Goal: Task Accomplishment & Management: Manage account settings

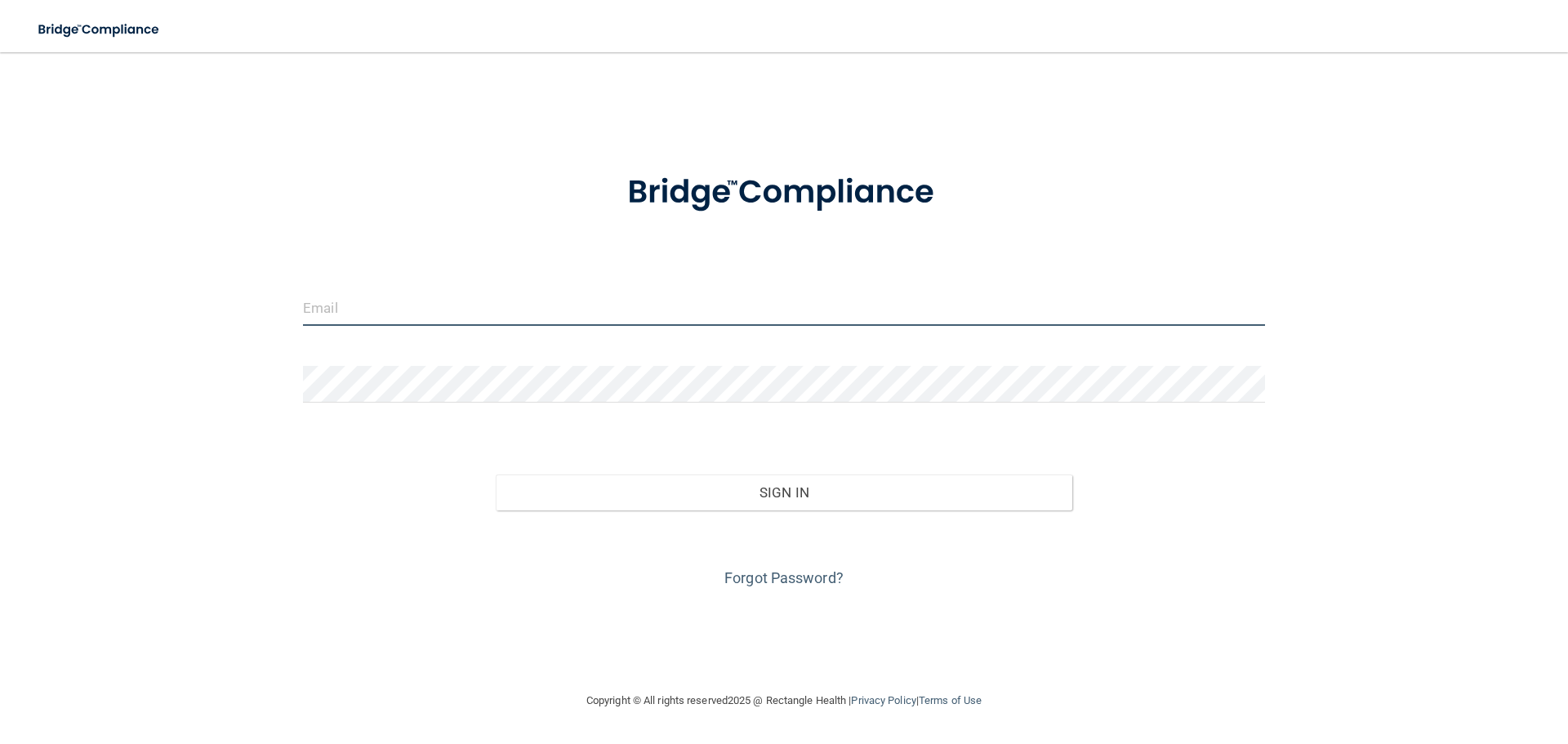
click at [392, 318] on input "email" at bounding box center [784, 307] width 962 height 36
type input "[EMAIL_ADDRESS][DOMAIN_NAME]"
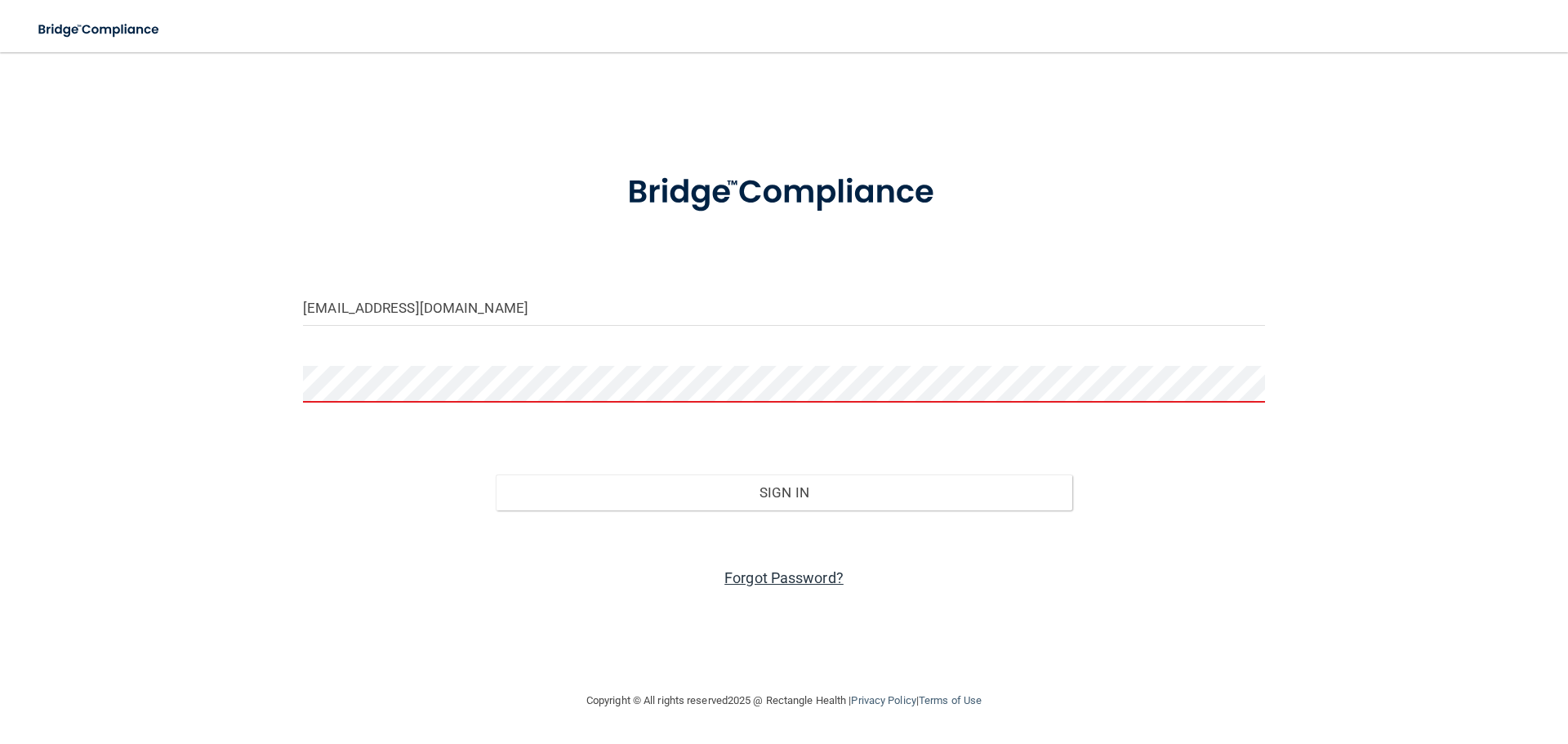
click at [768, 578] on link "Forgot Password?" at bounding box center [784, 577] width 119 height 17
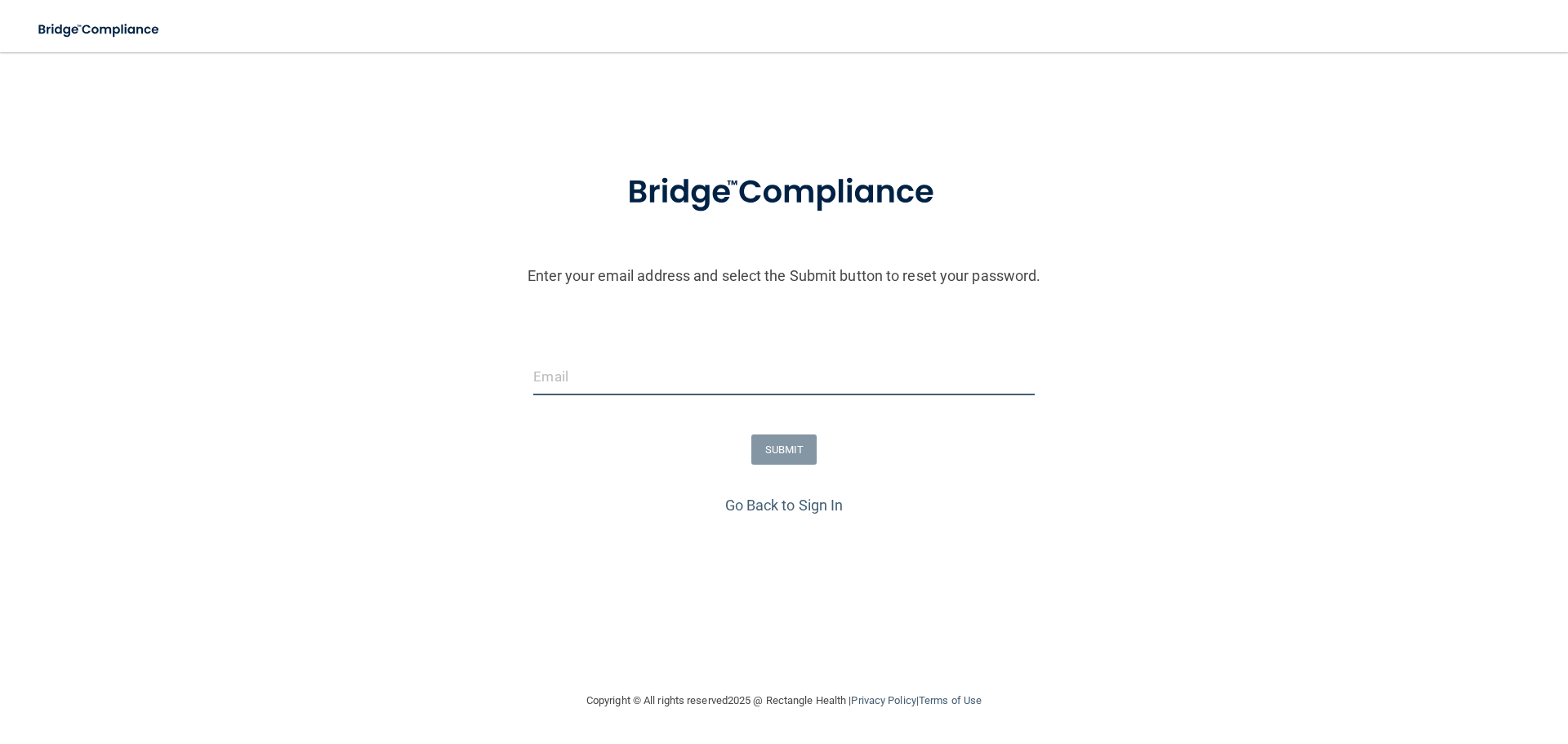
click at [593, 377] on input "email" at bounding box center [784, 376] width 500 height 36
type input "[EMAIL_ADDRESS][DOMAIN_NAME]"
click at [772, 445] on button "SUBMIT" at bounding box center [784, 450] width 67 height 30
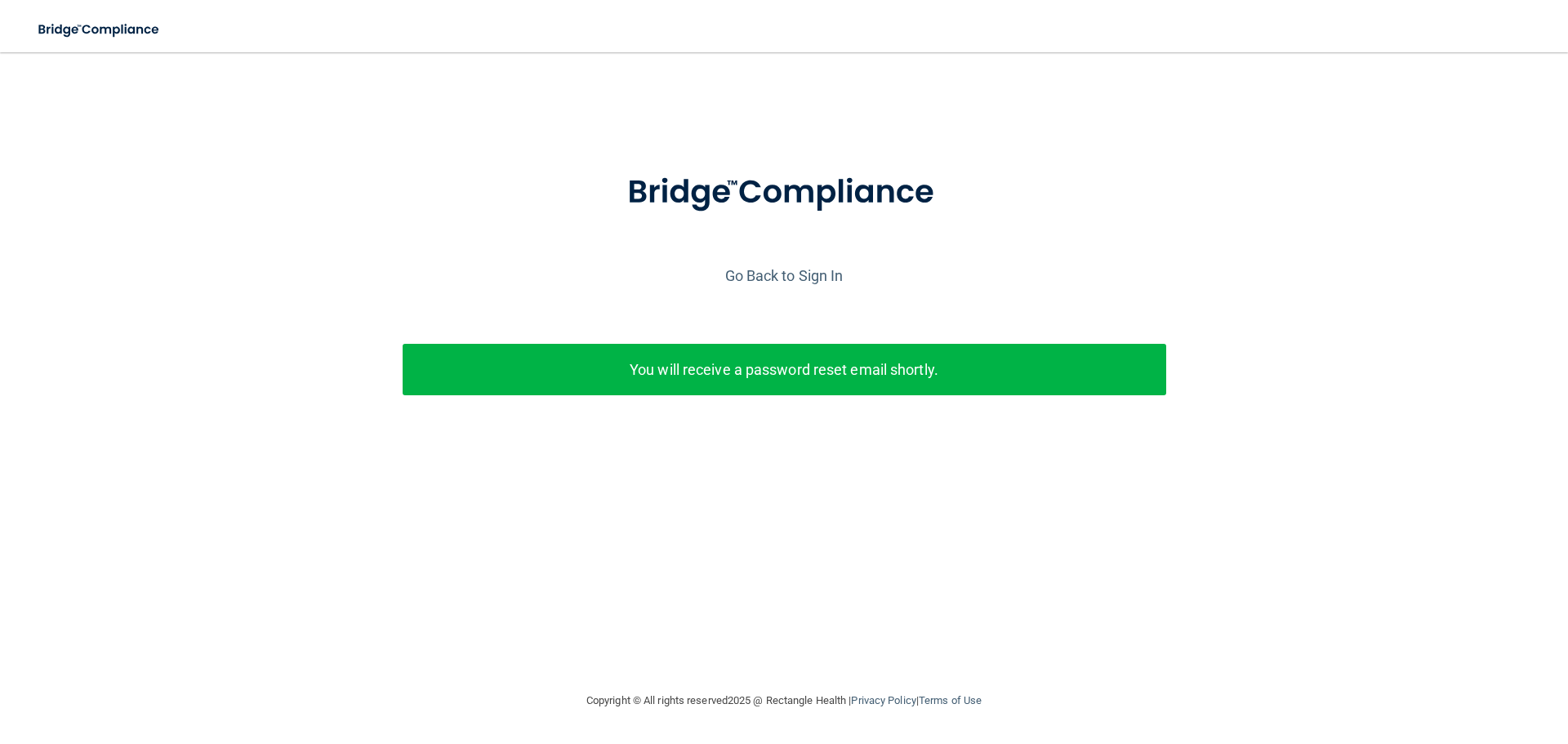
click at [1003, 375] on p "You will receive a password reset email shortly." at bounding box center [784, 369] width 739 height 27
click at [733, 386] on div "You will receive a password reset email shortly." at bounding box center [784, 369] width 763 height 51
click at [800, 267] on link "Go Back to Sign In" at bounding box center [784, 275] width 118 height 17
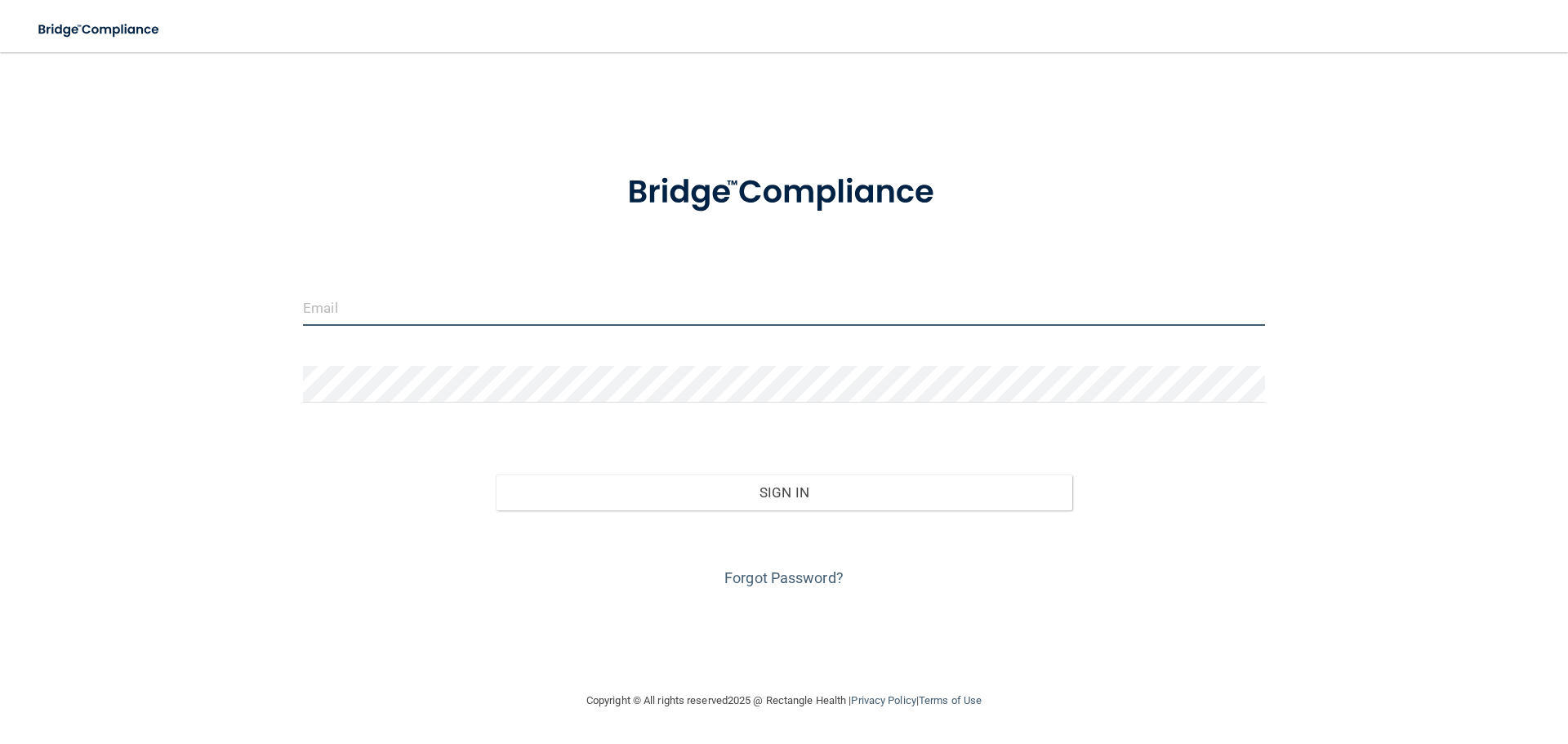
click at [434, 310] on input "email" at bounding box center [784, 307] width 962 height 36
type input "[EMAIL_ADDRESS][DOMAIN_NAME]"
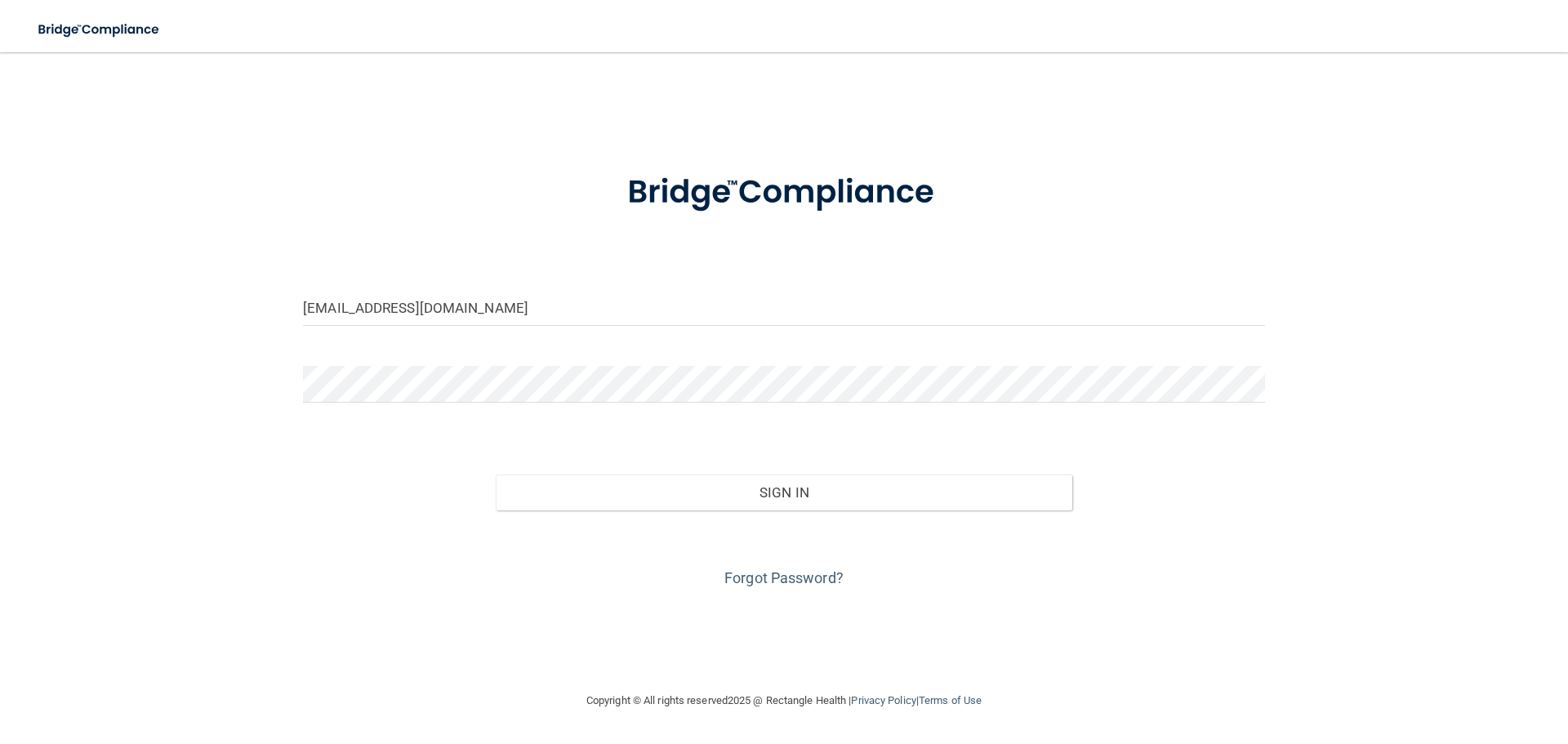
click at [429, 404] on div at bounding box center [784, 390] width 987 height 49
click at [496, 475] on button "Sign In" at bounding box center [784, 493] width 578 height 36
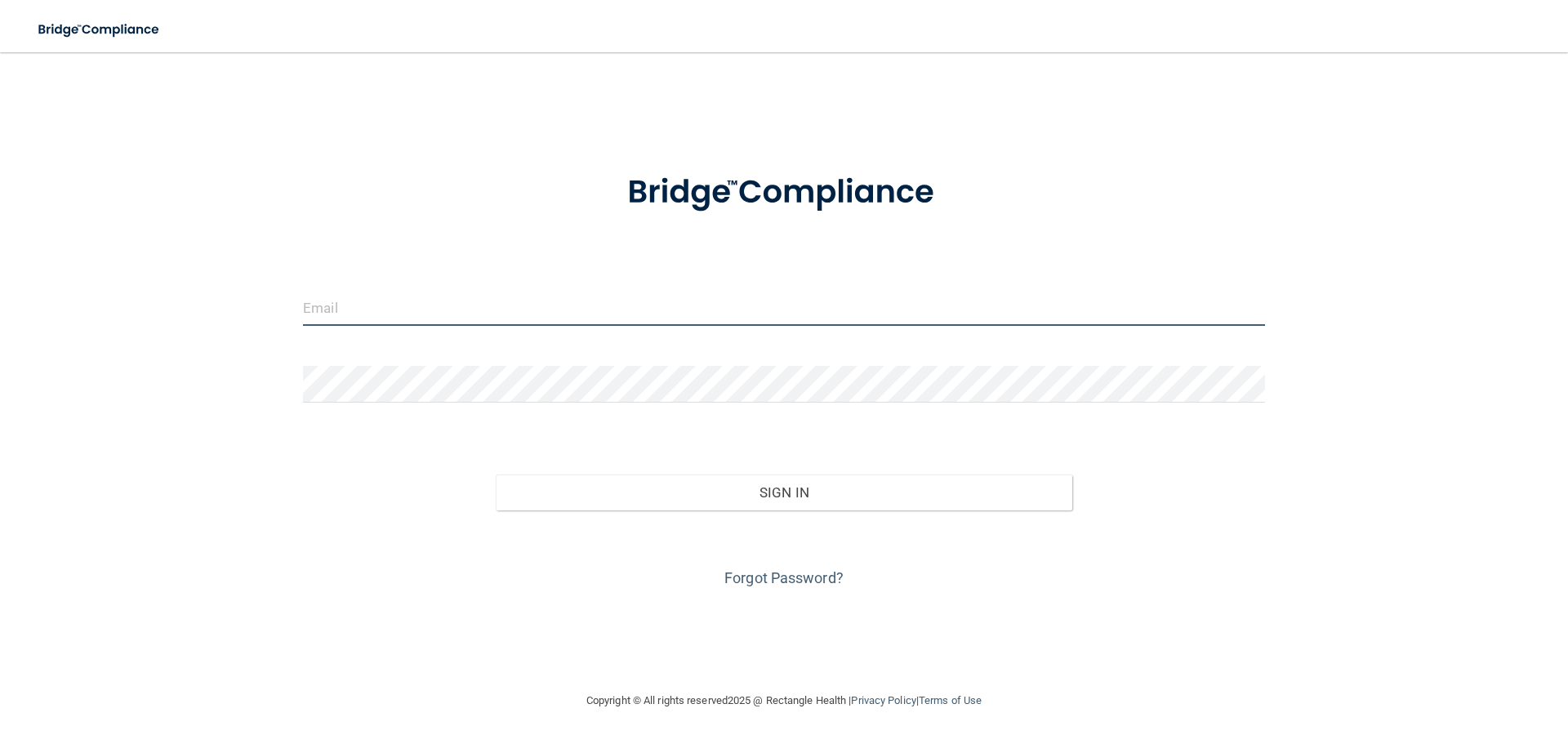
click at [566, 325] on input "email" at bounding box center [784, 307] width 962 height 36
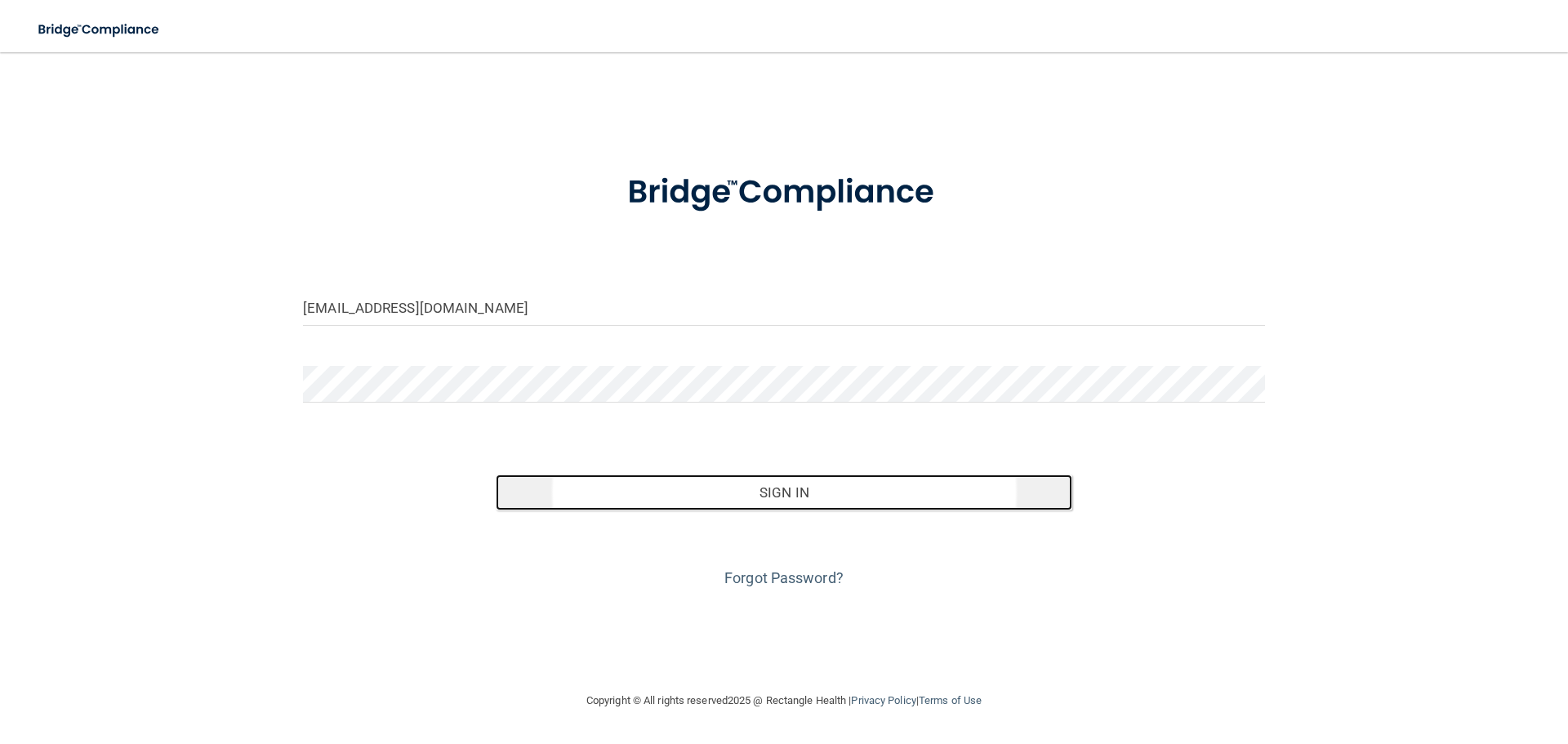
click at [798, 476] on button "Sign In" at bounding box center [784, 493] width 578 height 36
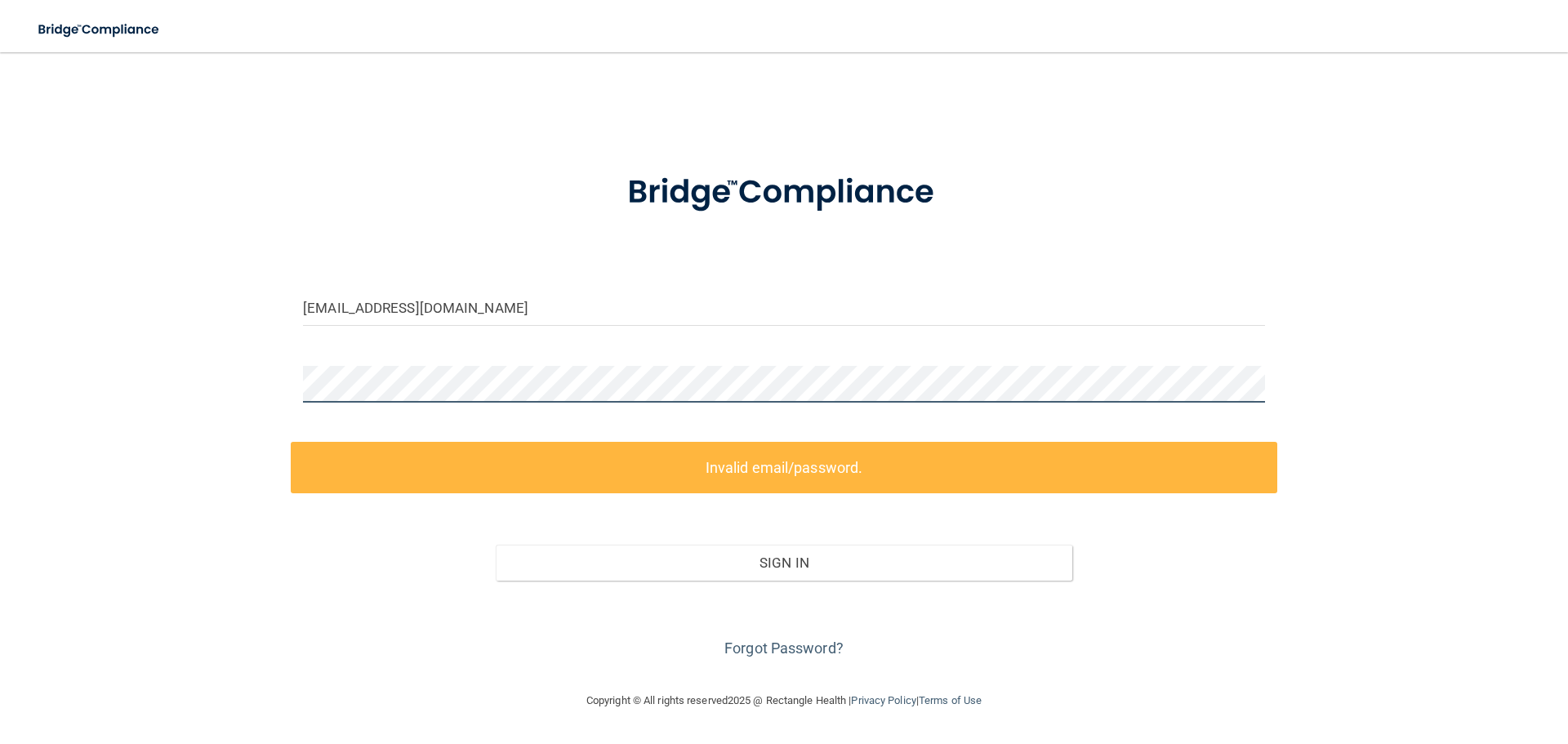
click at [232, 369] on div "[EMAIL_ADDRESS][DOMAIN_NAME] Invalid email/password. You don't have permission …" at bounding box center [784, 371] width 1502 height 606
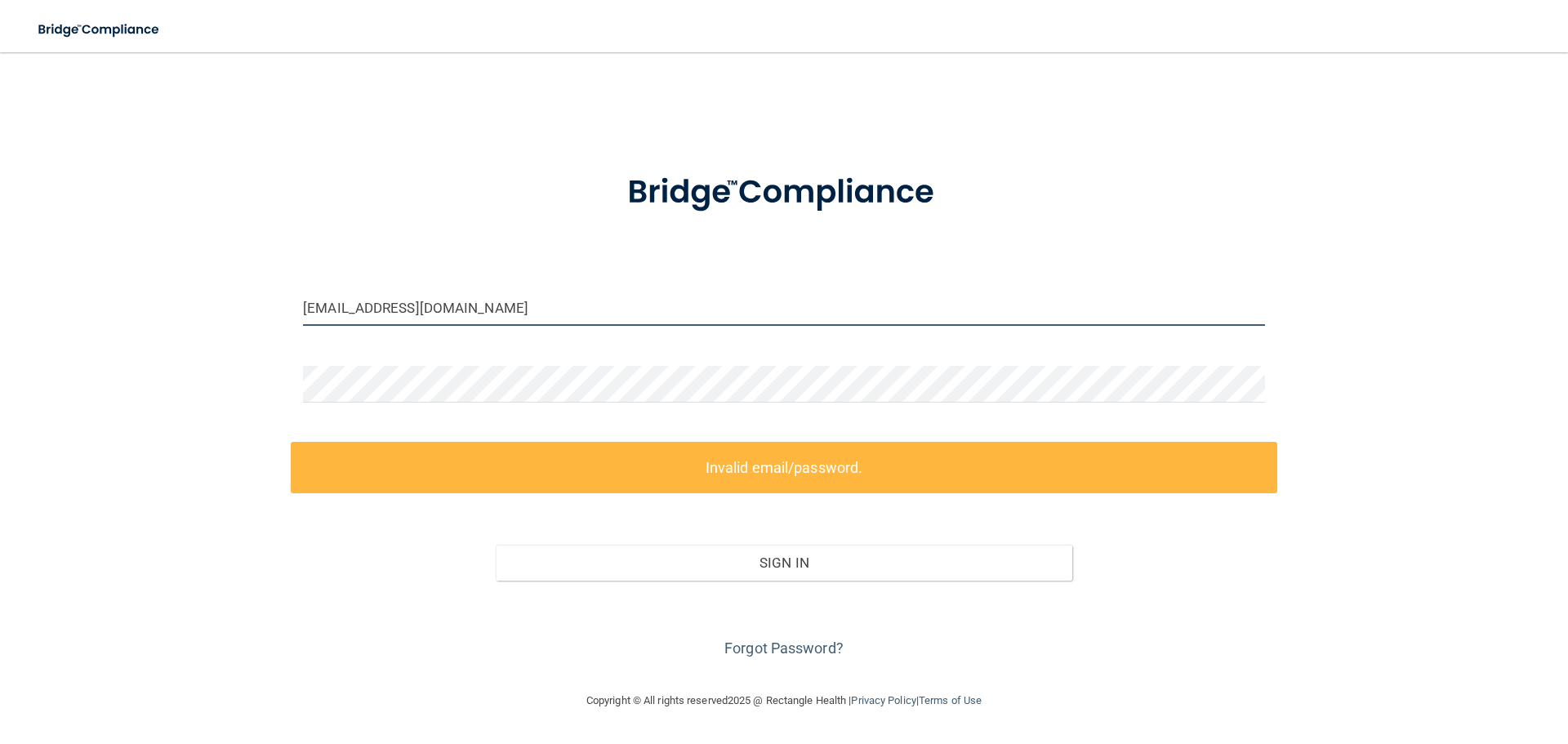
click at [447, 301] on input "[EMAIL_ADDRESS][DOMAIN_NAME]" at bounding box center [784, 307] width 962 height 36
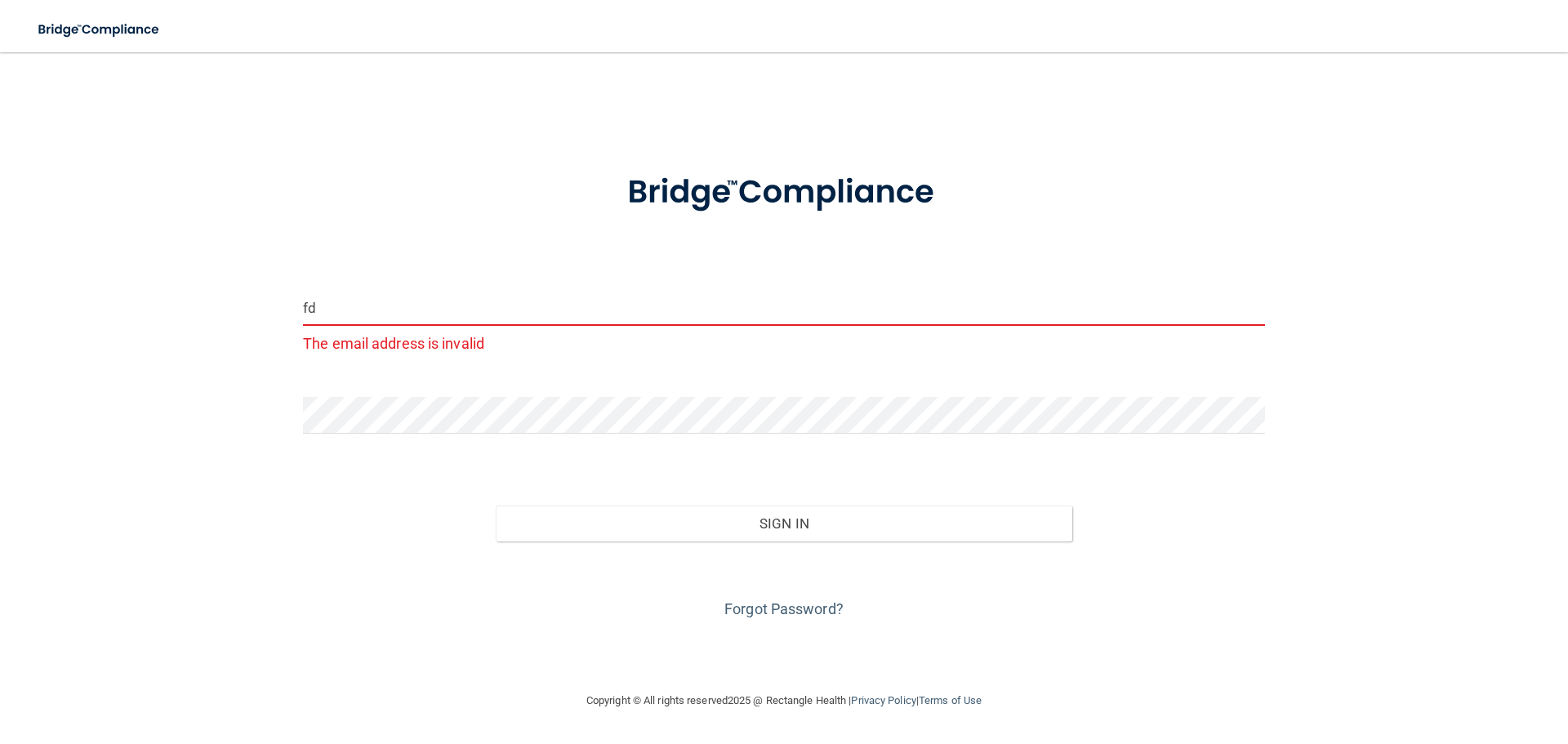
type input "f"
click at [382, 321] on input "email" at bounding box center [784, 307] width 962 height 36
type input "[EMAIL_ADDRESS][DOMAIN_NAME]"
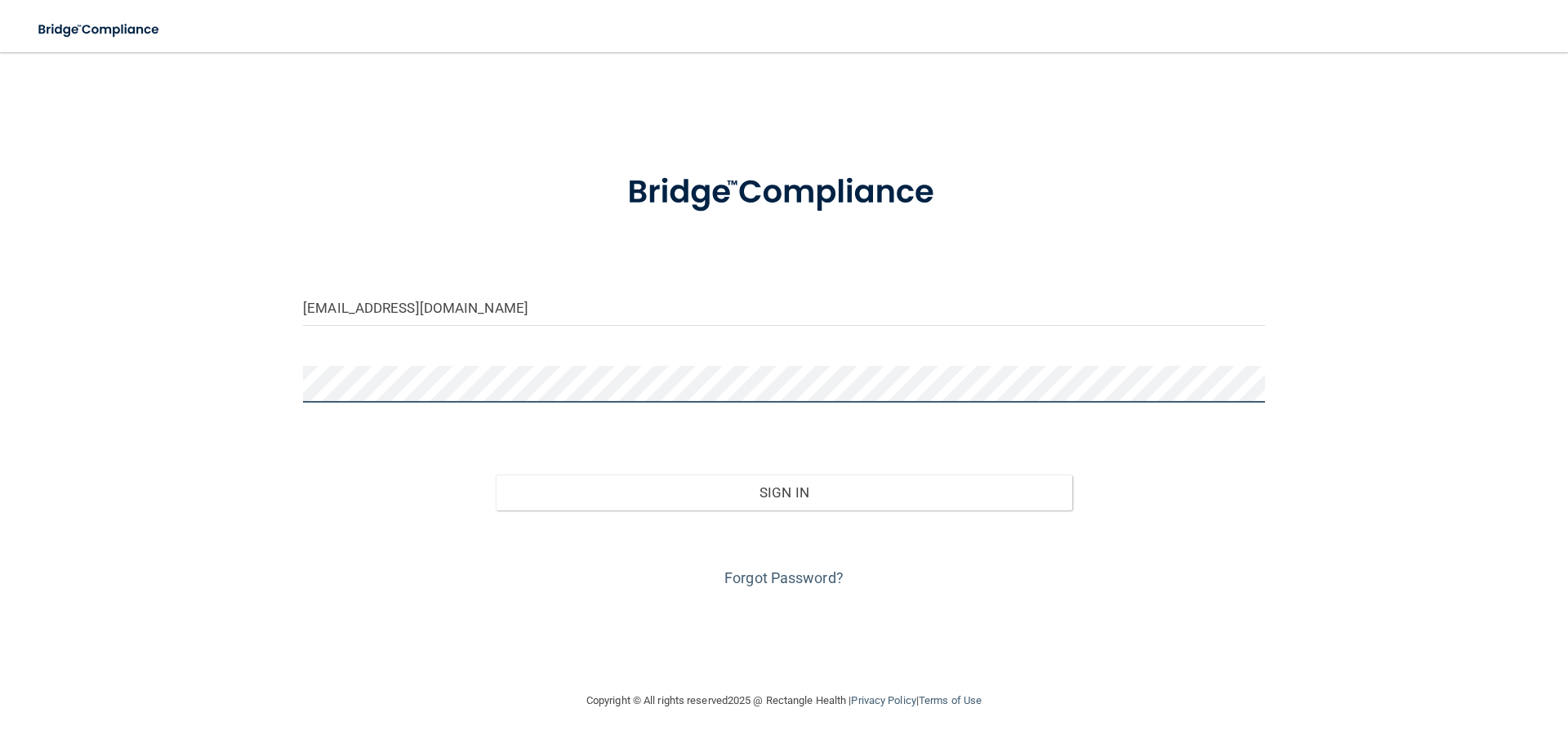
click at [245, 385] on div "kiser2339@bellsouth.net Invalid email/password. You don't have permission to ac…" at bounding box center [784, 371] width 1502 height 606
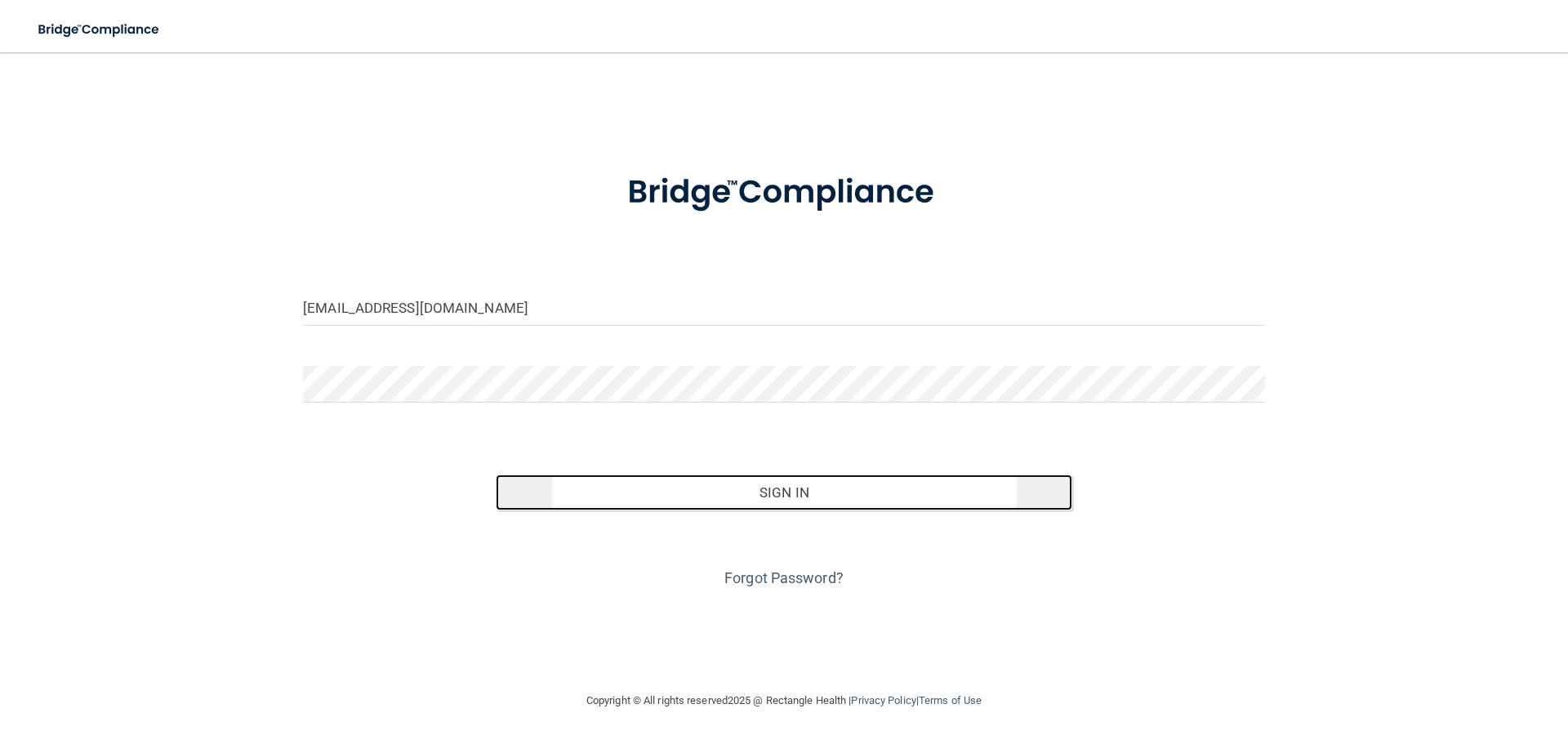
click at [731, 487] on button "Sign In" at bounding box center [784, 493] width 578 height 36
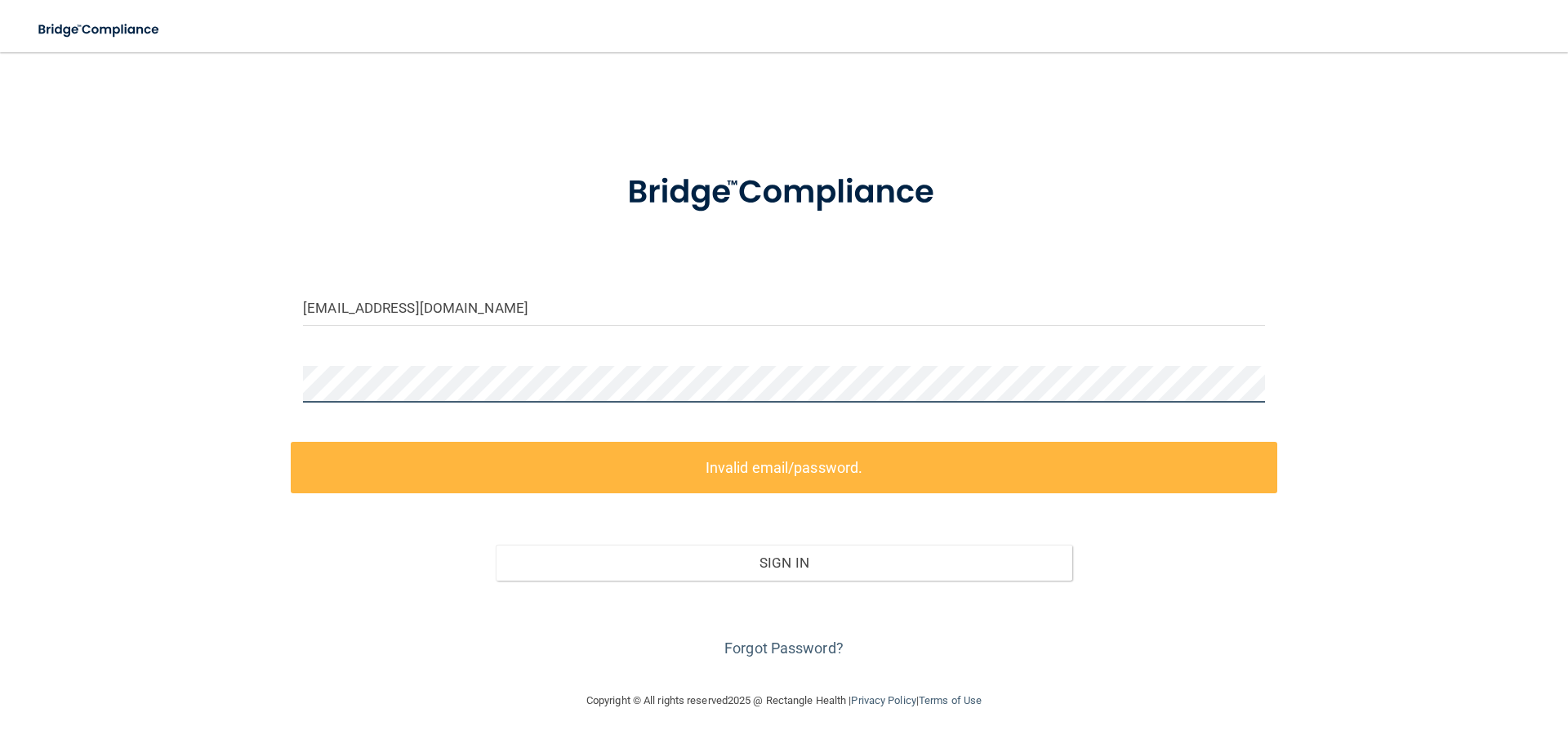
click at [232, 380] on div "kiser2339@bellsouth.net Invalid email/password. You don't have permission to ac…" at bounding box center [784, 371] width 1502 height 606
